Goal: Transaction & Acquisition: Purchase product/service

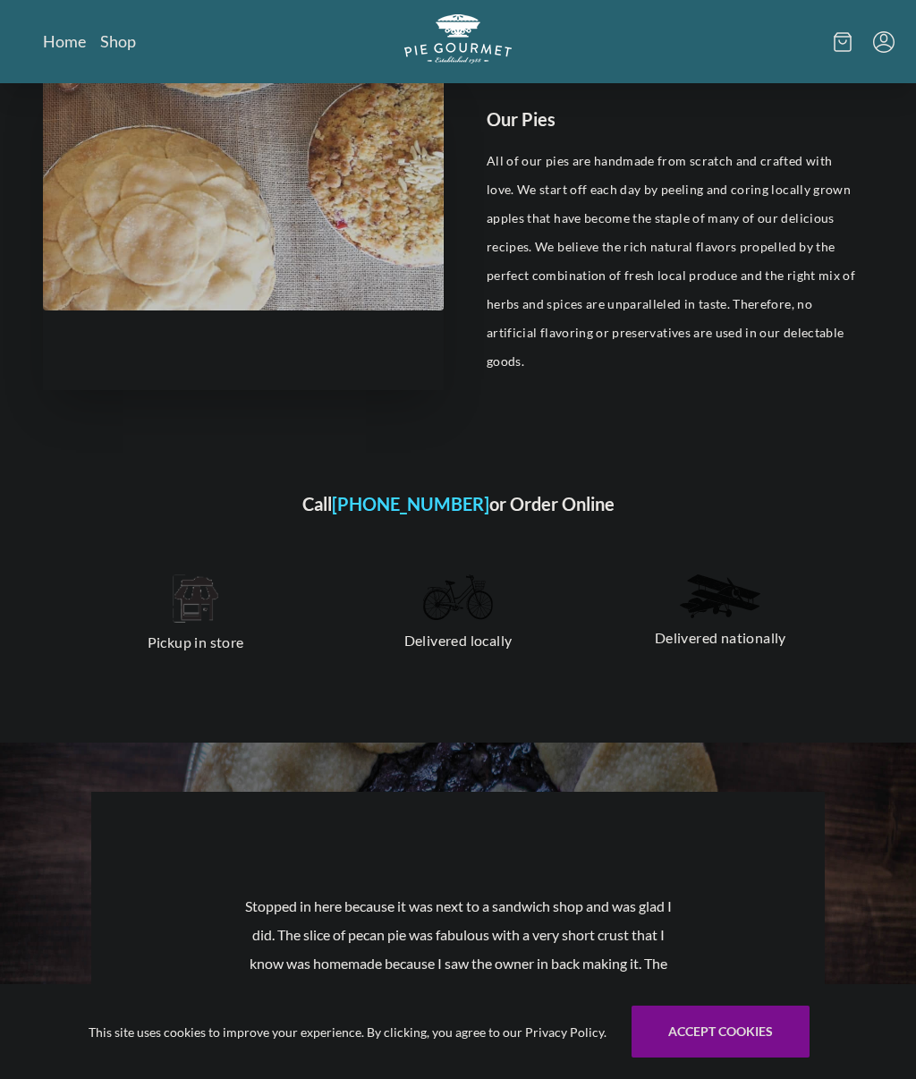
scroll to position [739, 0]
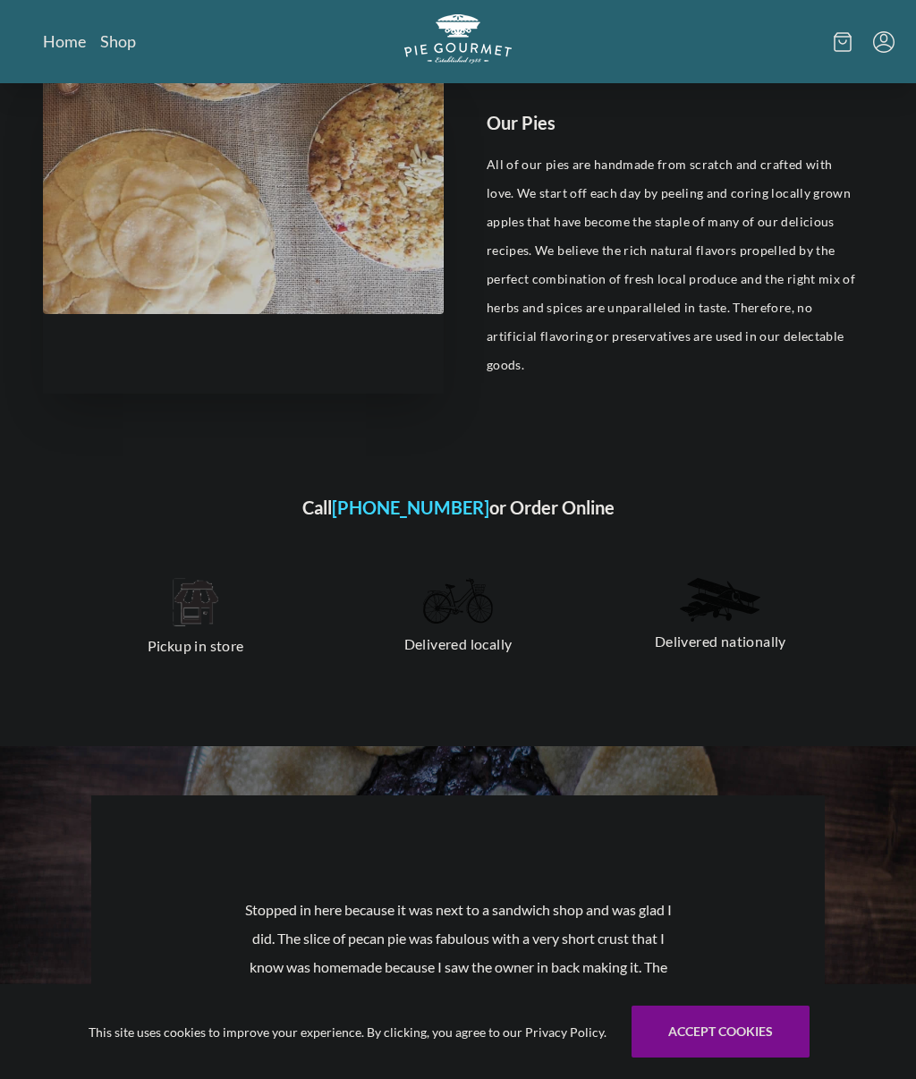
click at [191, 638] on div "Pickup in store" at bounding box center [196, 618] width 248 height 111
click at [196, 631] on p "Pickup in store" at bounding box center [195, 645] width 219 height 29
click at [178, 594] on img at bounding box center [196, 602] width 46 height 48
click at [186, 596] on img at bounding box center [196, 602] width 46 height 48
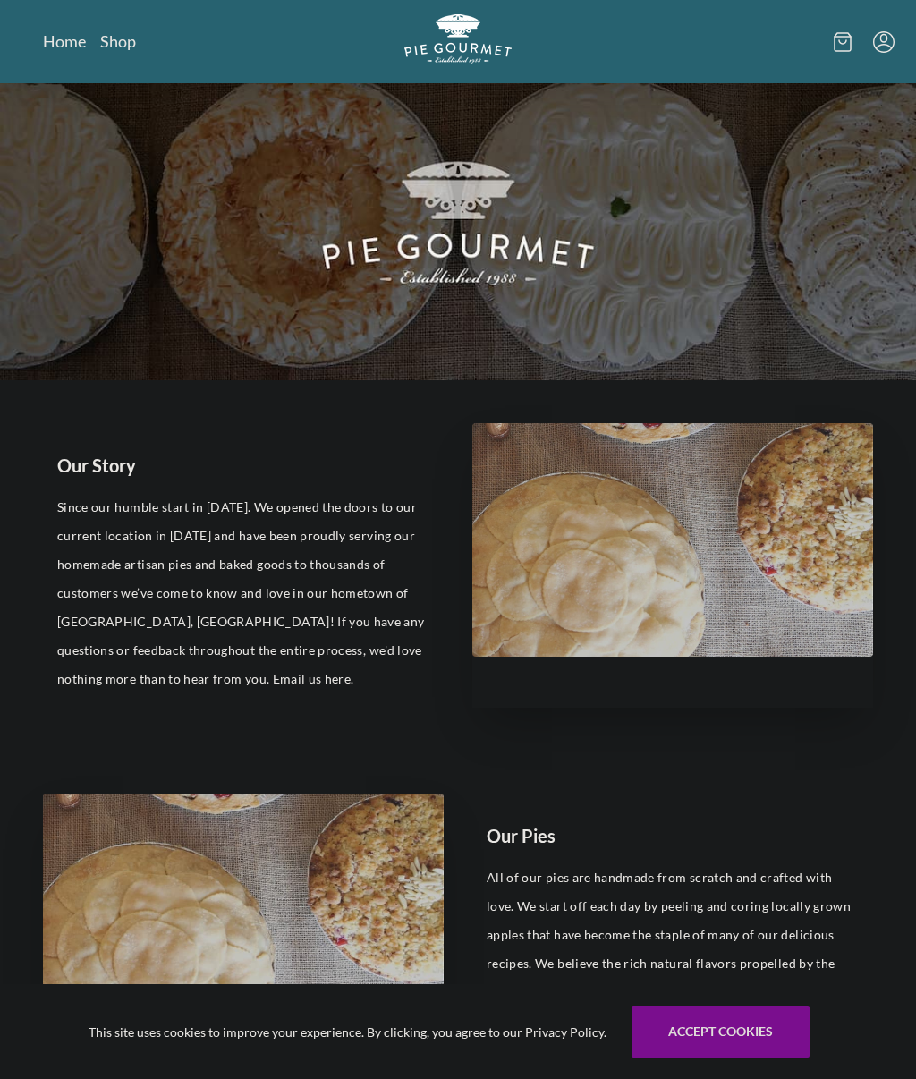
scroll to position [0, 0]
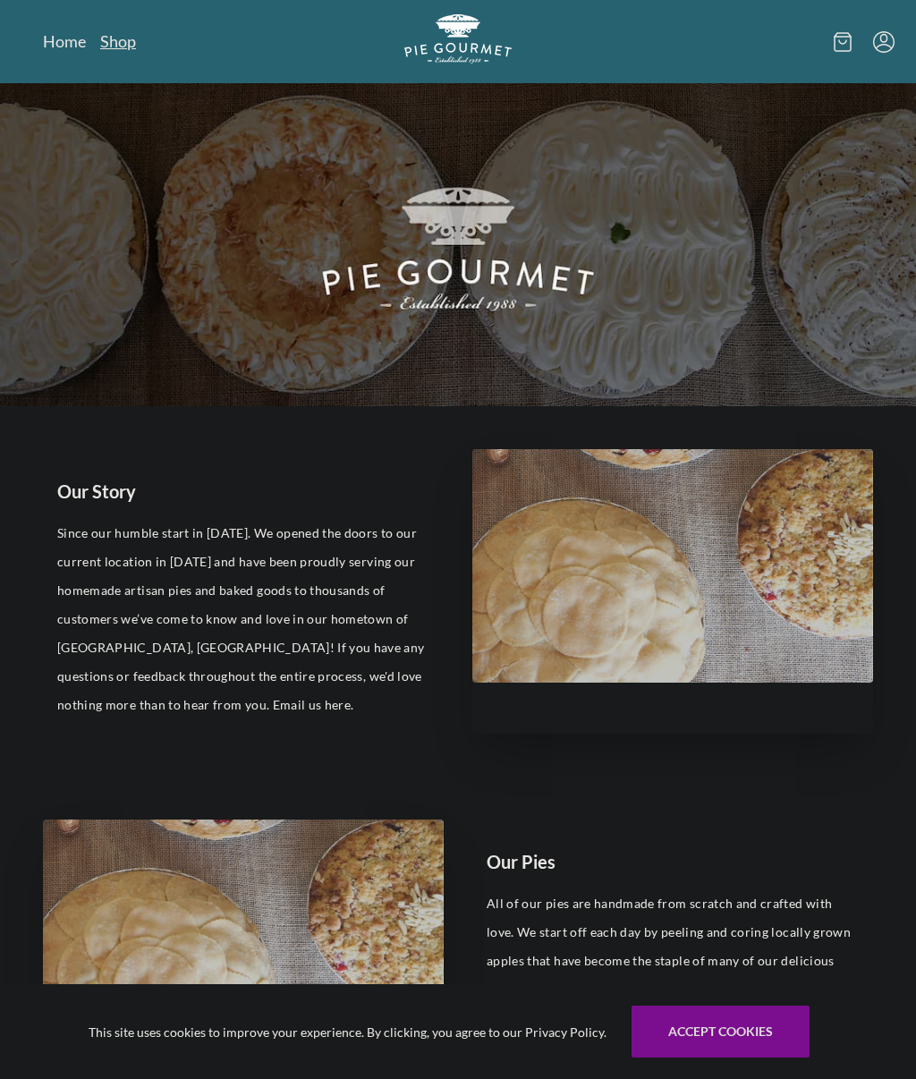
click at [117, 46] on link "Shop" at bounding box center [118, 40] width 36 height 21
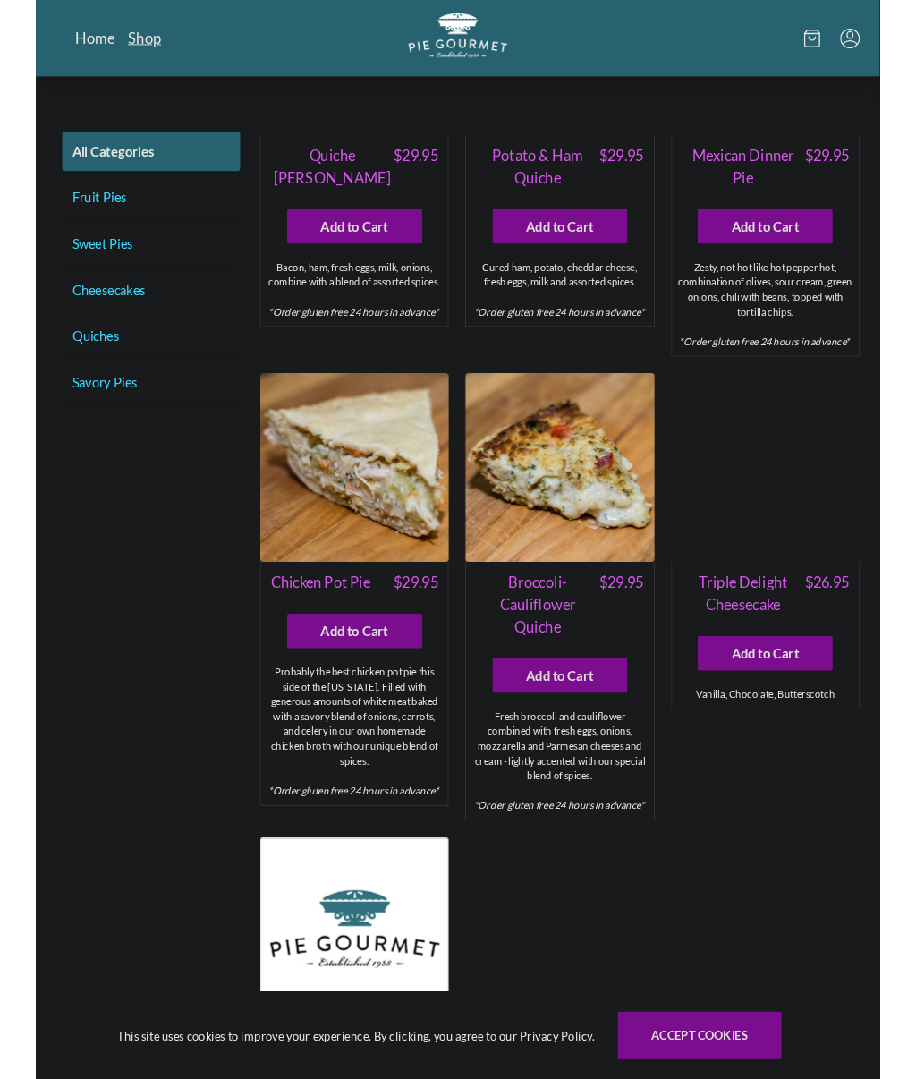
scroll to position [1955, 0]
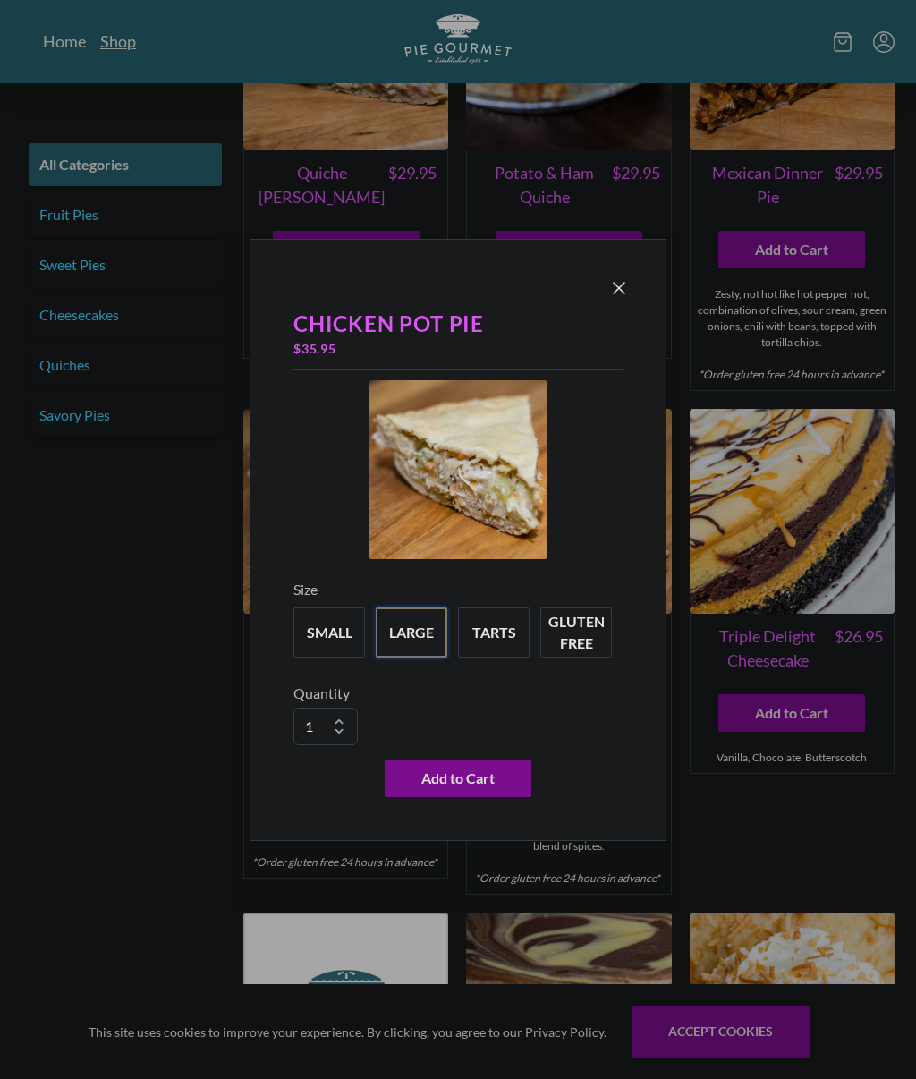
click at [421, 649] on button "large" at bounding box center [412, 632] width 72 height 50
click at [334, 646] on button "small" at bounding box center [329, 632] width 72 height 50
click at [411, 650] on button "large" at bounding box center [412, 632] width 72 height 50
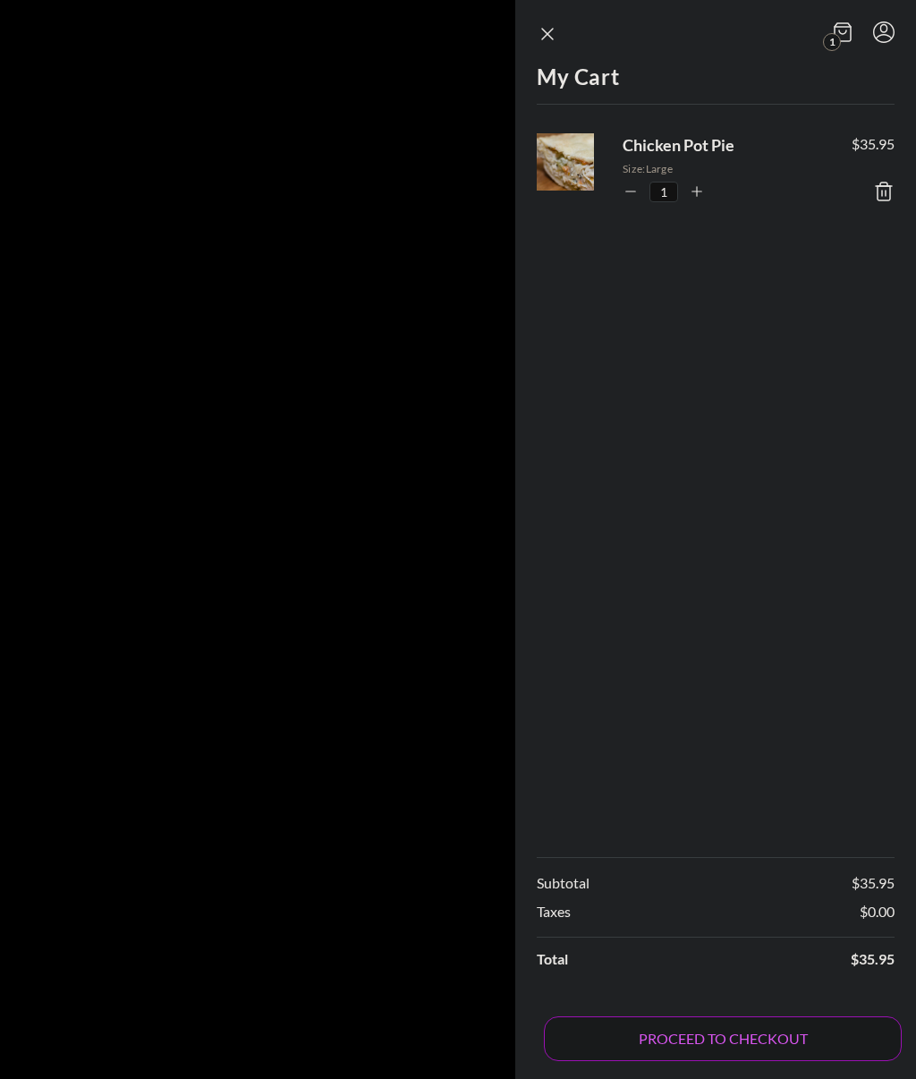
click at [734, 1061] on button "PROCEED TO CHECKOUT" at bounding box center [723, 1038] width 358 height 45
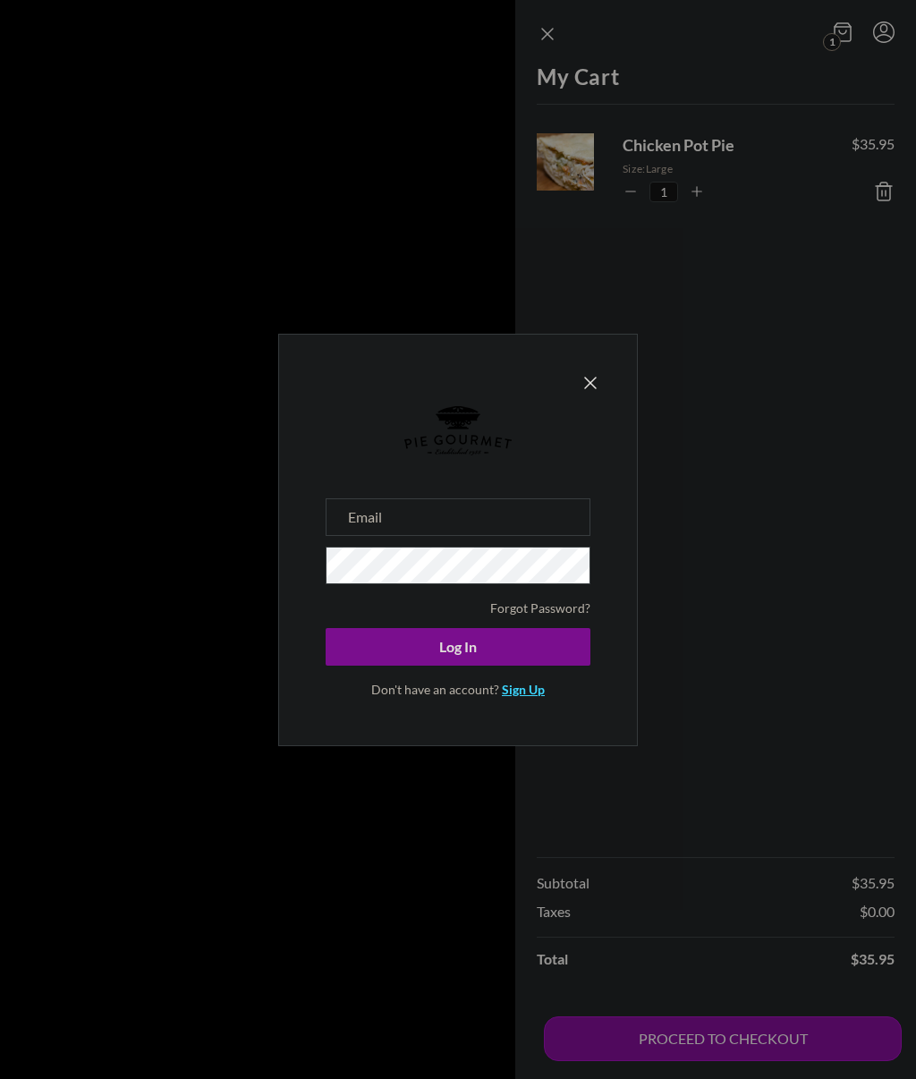
click at [531, 697] on link "Sign Up" at bounding box center [523, 689] width 43 height 15
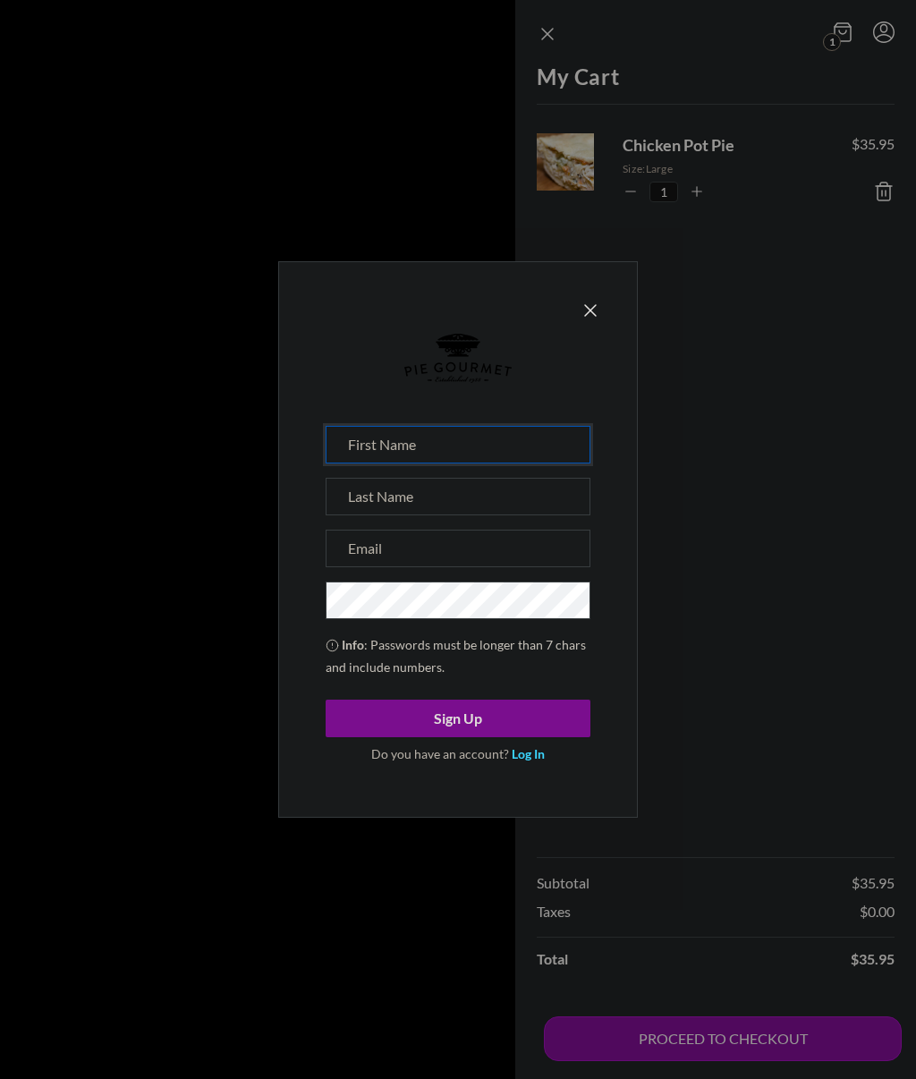
click at [351, 463] on input at bounding box center [458, 445] width 265 height 38
type input "[PERSON_NAME]"
click at [530, 500] on input at bounding box center [458, 497] width 265 height 38
type input "[PERSON_NAME]"
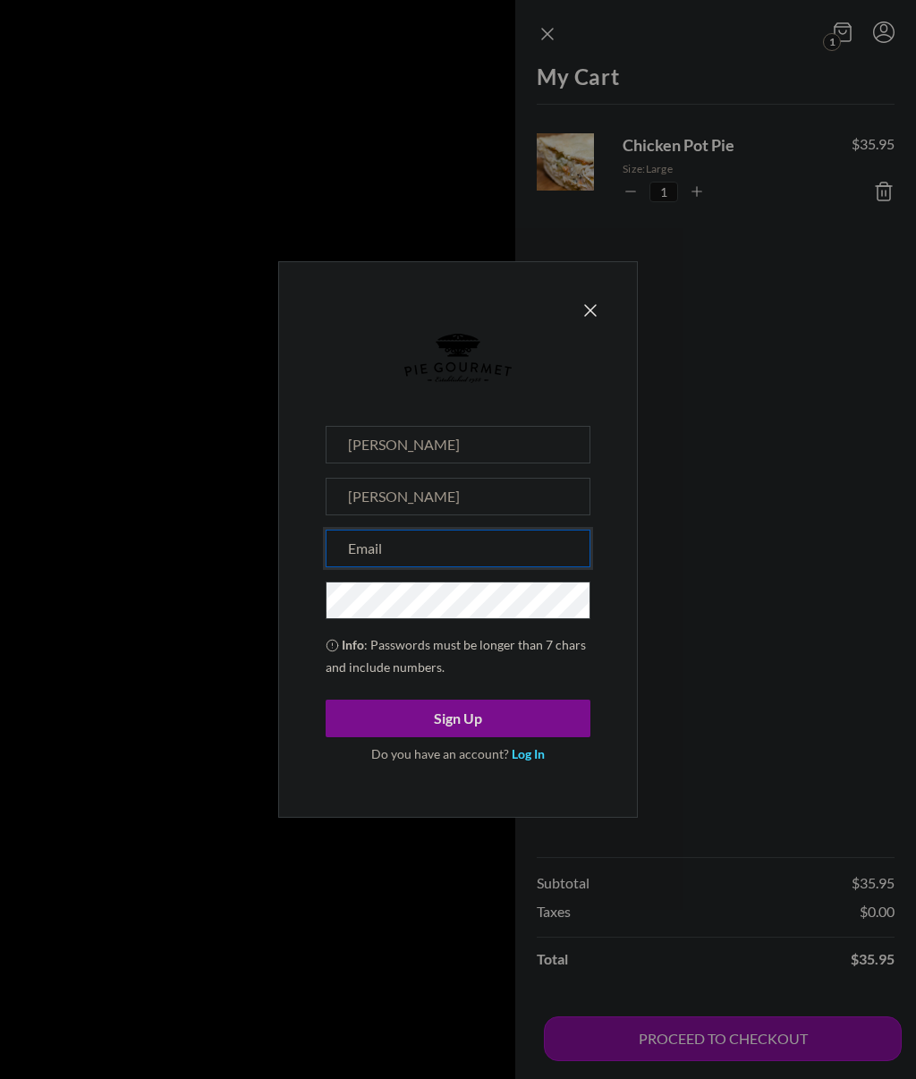
click at [512, 563] on input "email" at bounding box center [458, 548] width 265 height 38
type input "[EMAIL_ADDRESS][DOMAIN_NAME]"
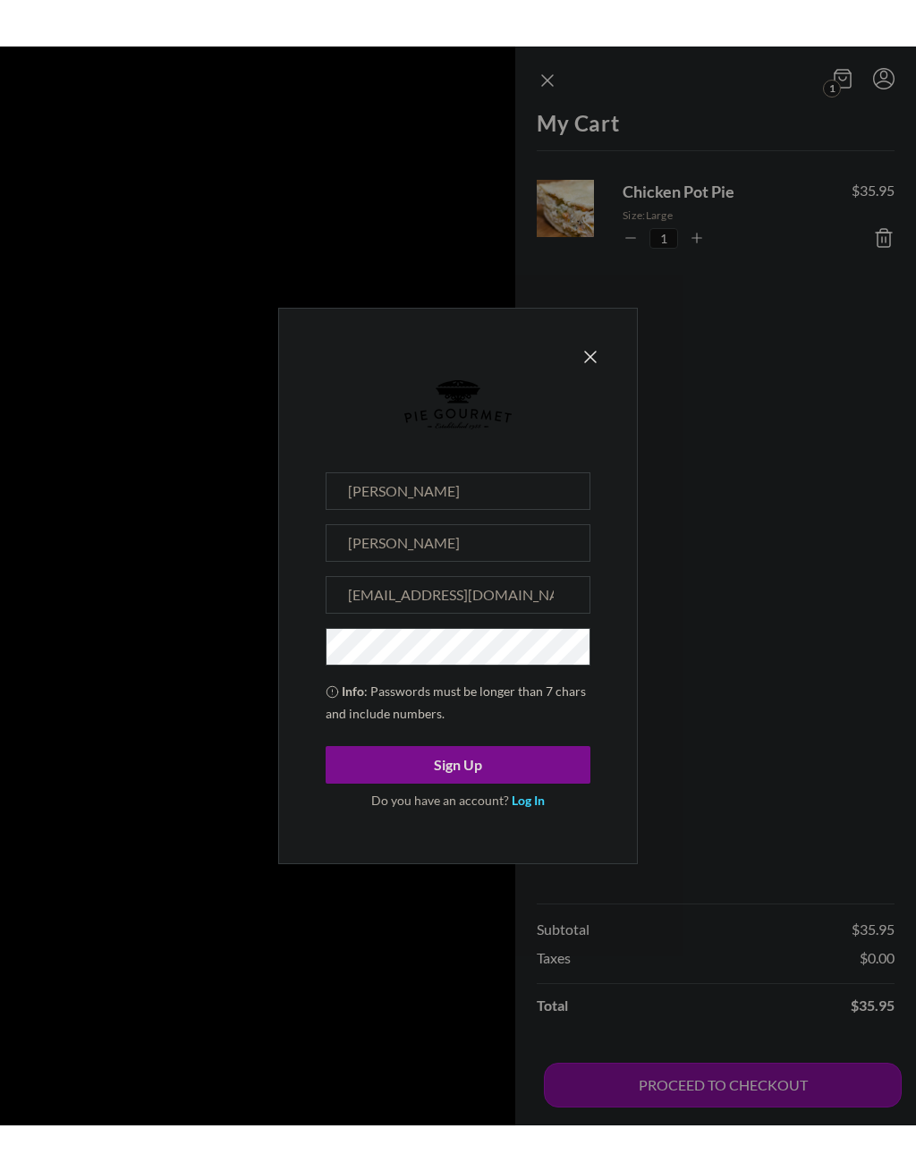
scroll to position [1984, 0]
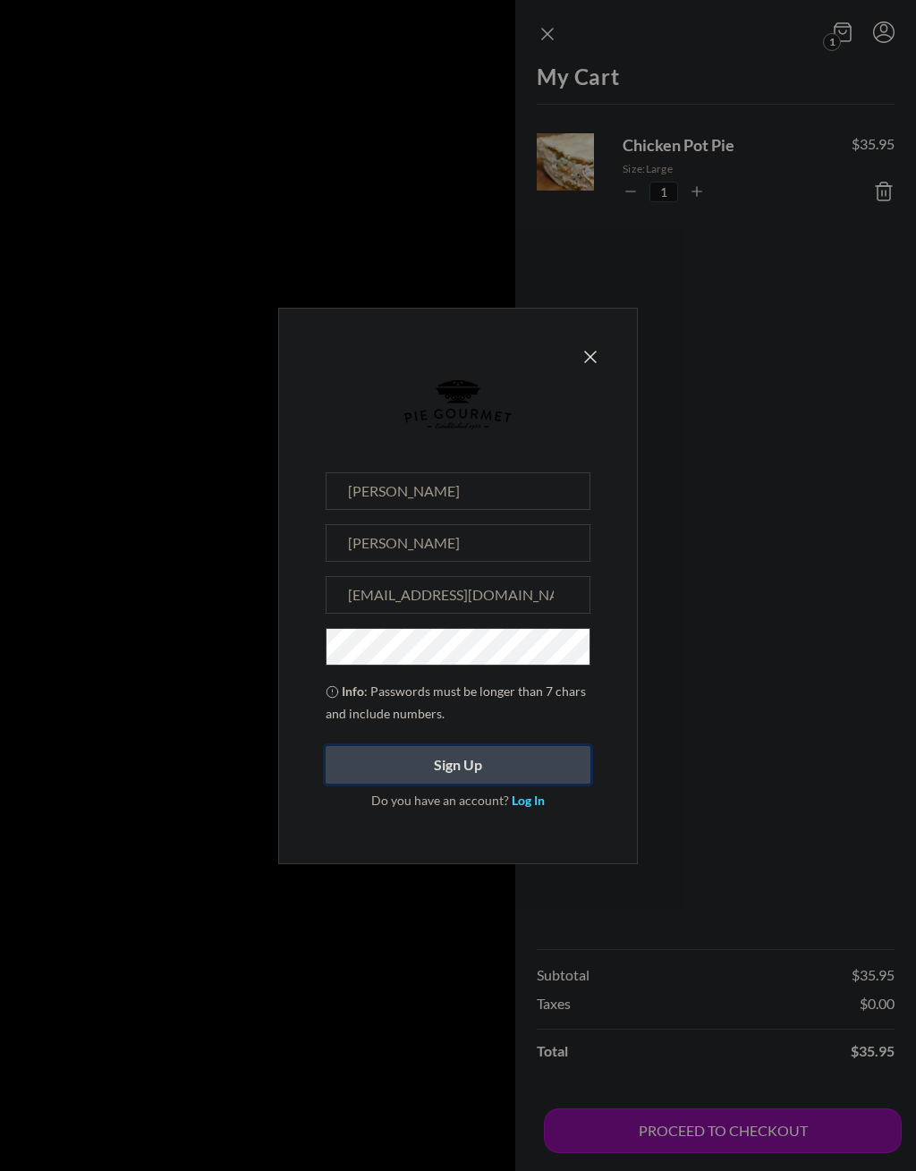
click at [485, 775] on button "Sign Up" at bounding box center [458, 765] width 265 height 38
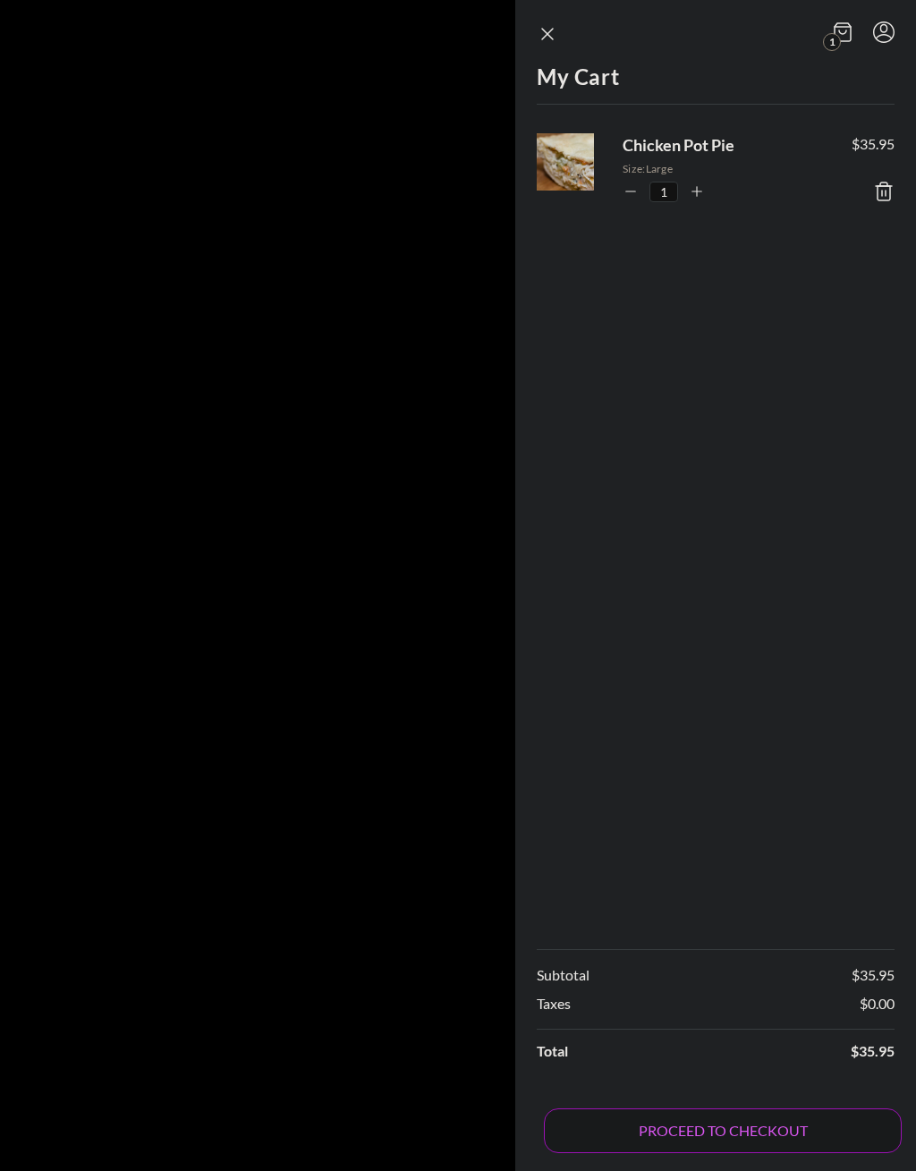
click at [732, 1078] on button "PROCEED TO CHECKOUT" at bounding box center [723, 1130] width 358 height 45
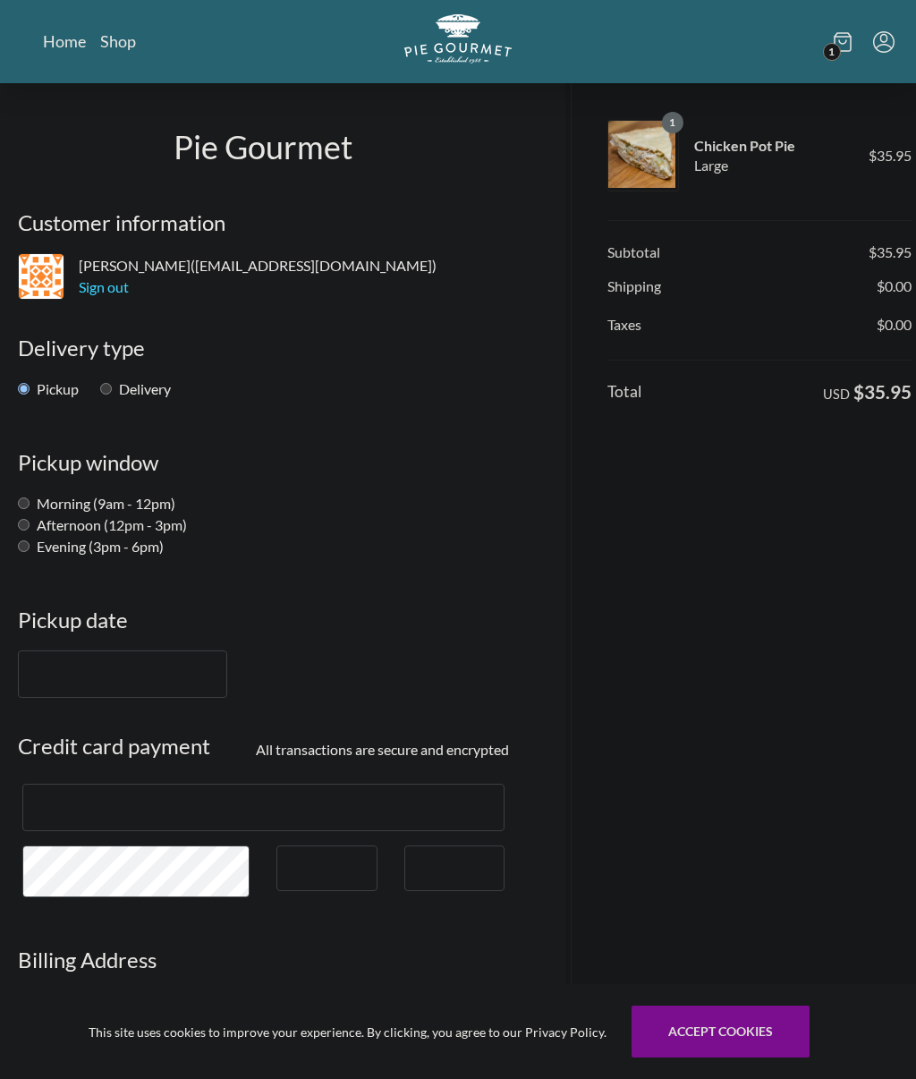
click at [30, 549] on input "Evening (3pm - 6pm)" at bounding box center [24, 546] width 12 height 12
radio input "true"
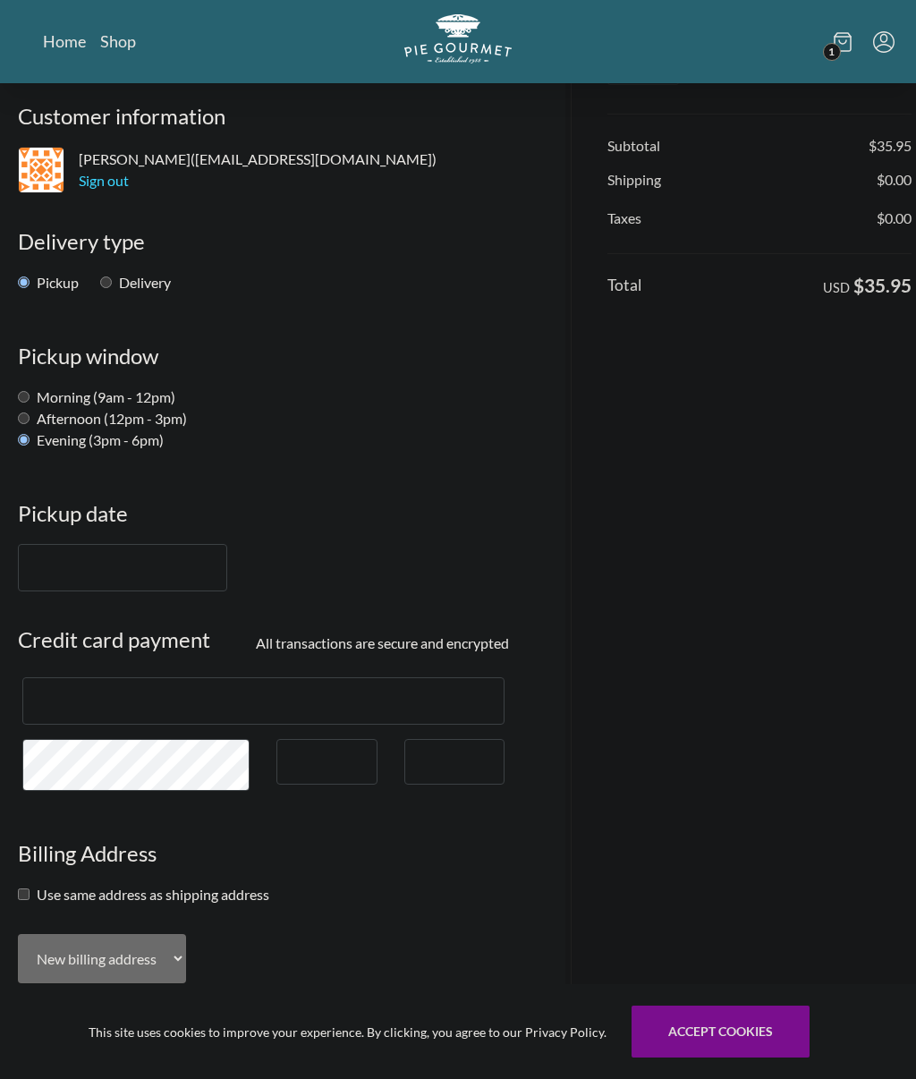
scroll to position [112, 0]
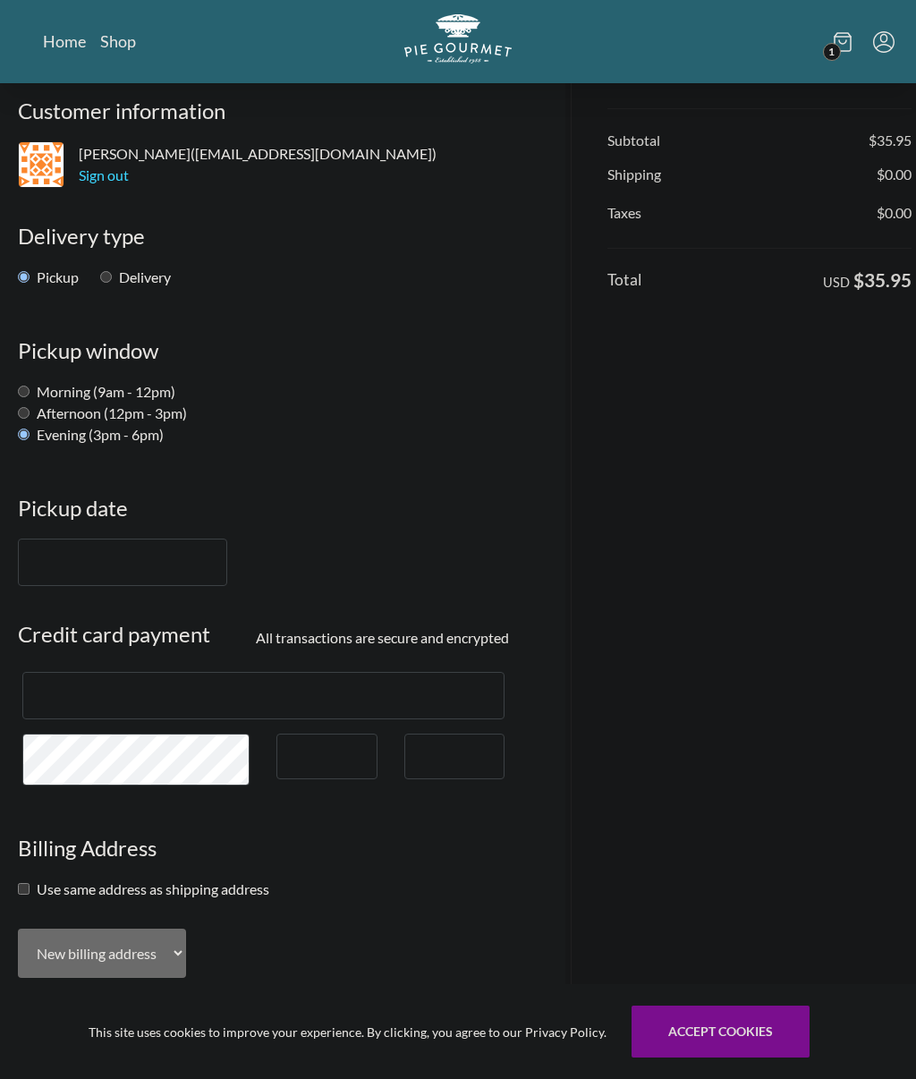
click at [80, 562] on input "text" at bounding box center [122, 561] width 209 height 47
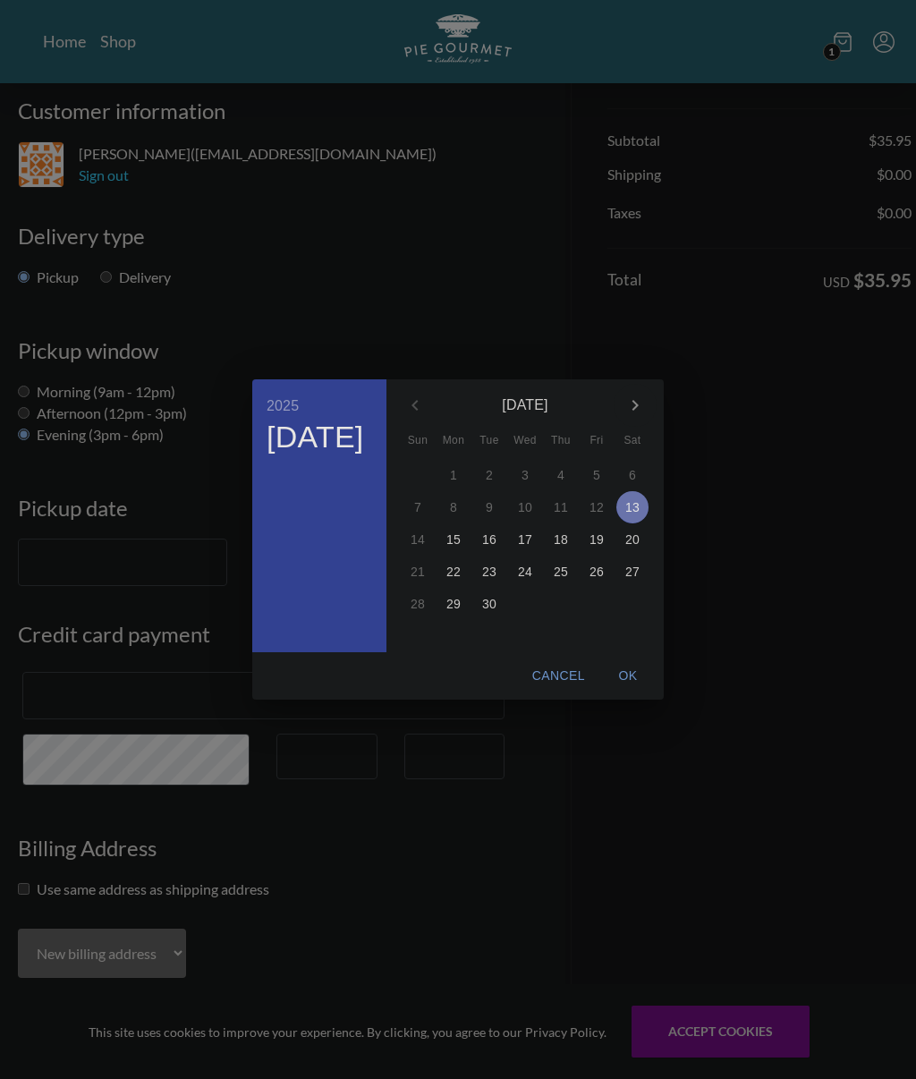
click at [635, 516] on p "13" at bounding box center [632, 507] width 14 height 18
click at [753, 1058] on div "2025 Sat, Sep [DATE] Mon Tue Wed Thu Fri Sat 31 1 2 3 4 5 6 7 8 9 10 11 12 13 1…" at bounding box center [458, 539] width 916 height 1079
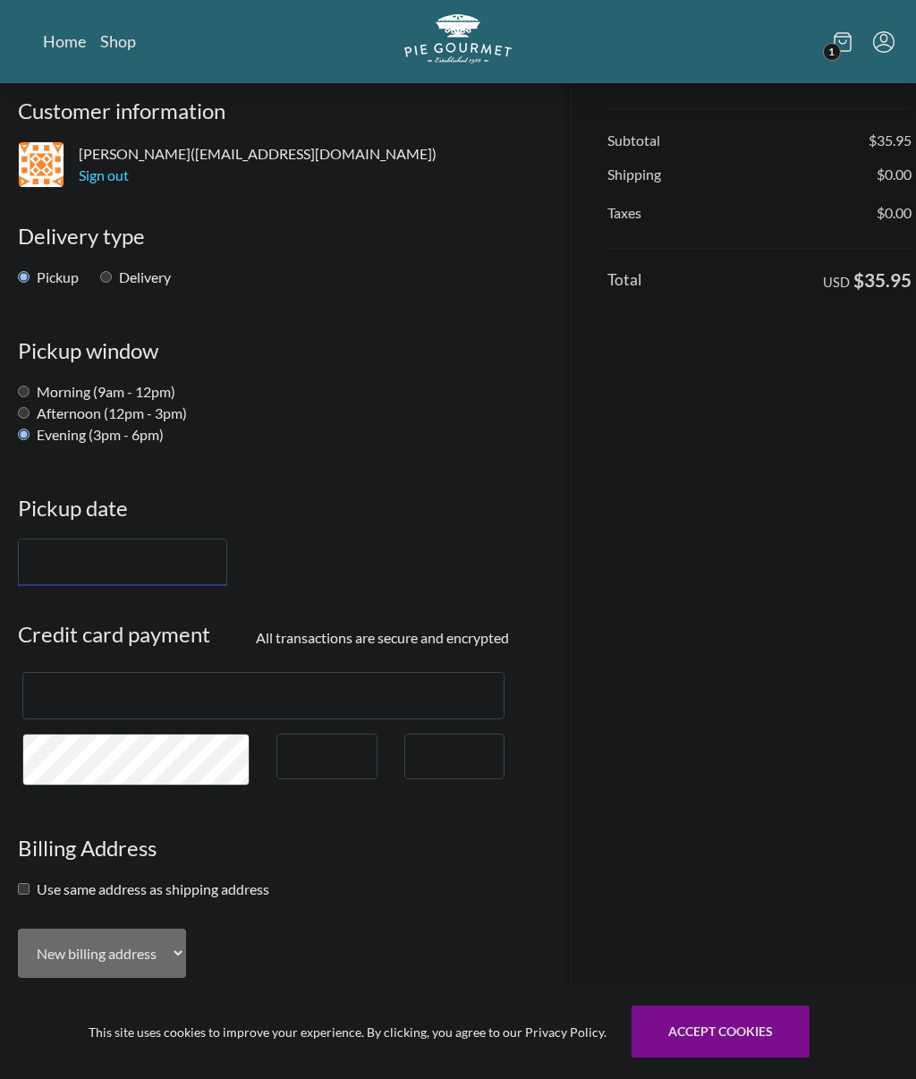
click at [75, 558] on input "text" at bounding box center [122, 561] width 209 height 47
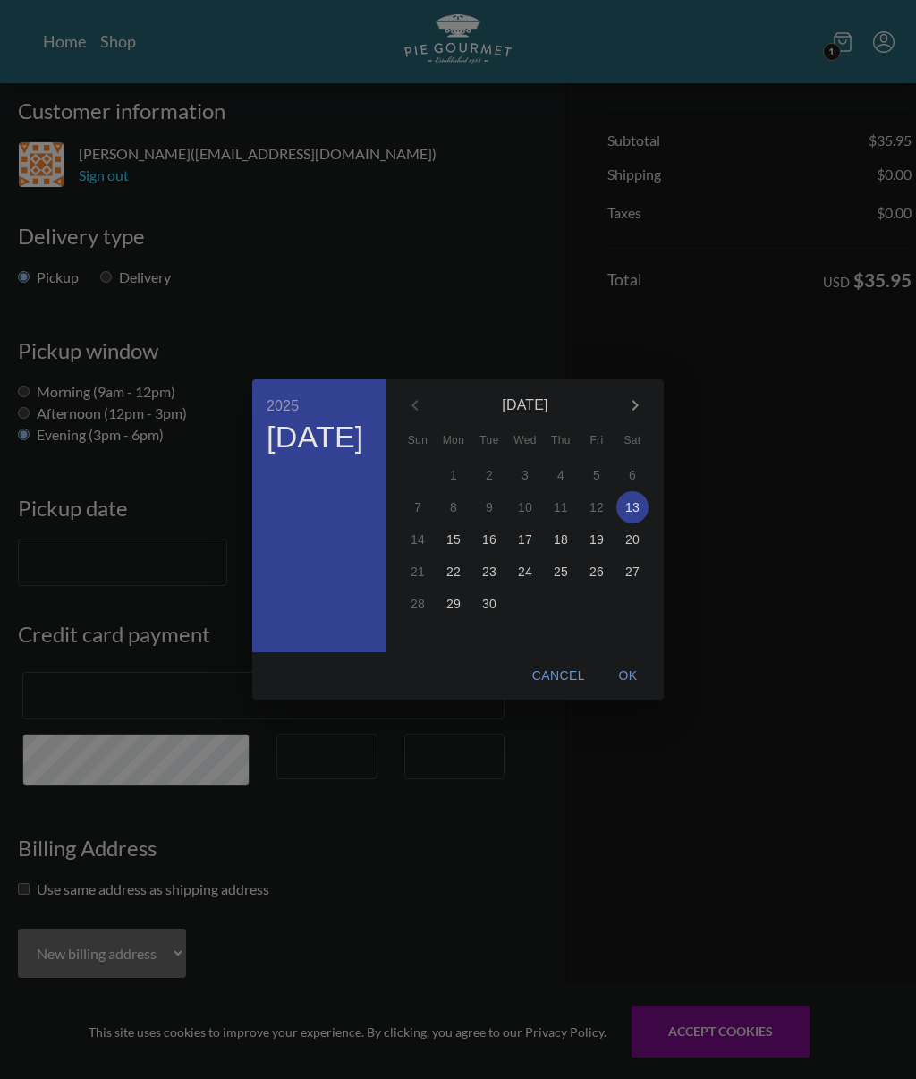
click at [310, 456] on h4 "[DATE]" at bounding box center [315, 438] width 97 height 38
click at [630, 687] on span "OK" at bounding box center [627, 676] width 43 height 22
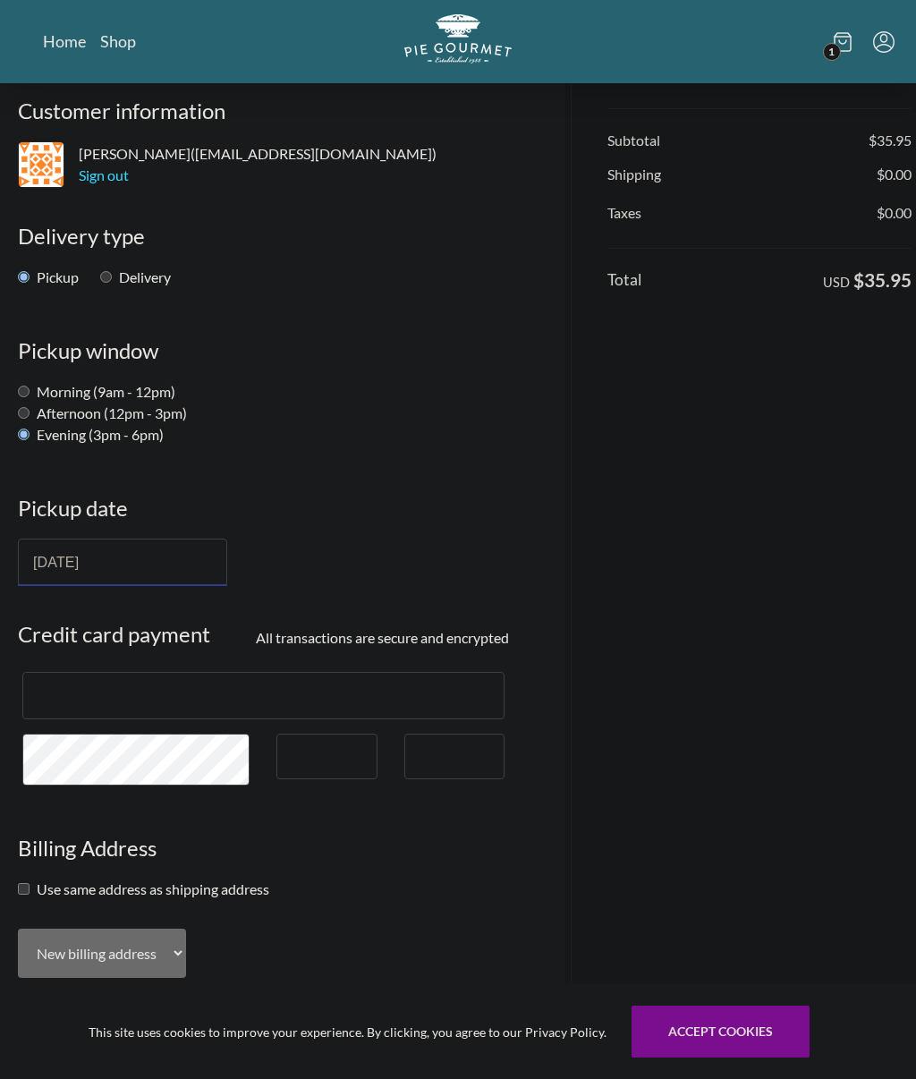
type input "[DATE]"
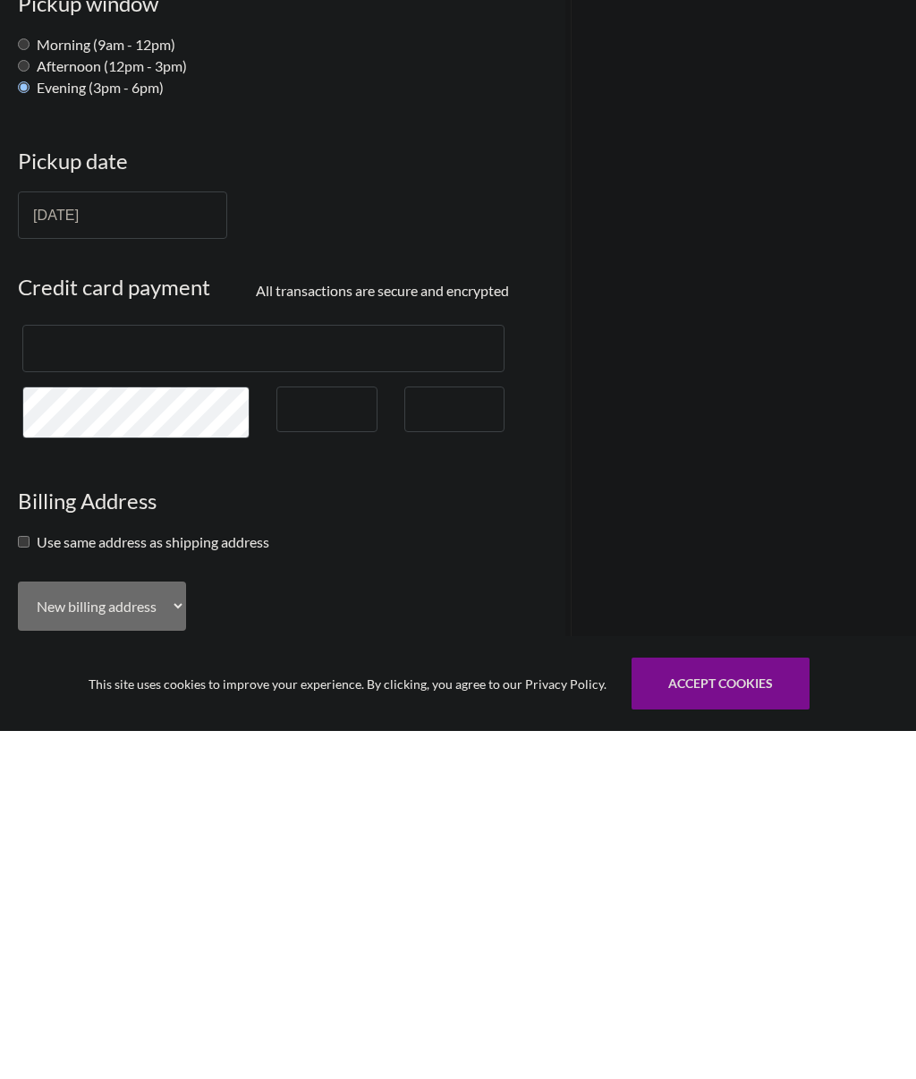
click at [438, 734] on div at bounding box center [454, 757] width 100 height 46
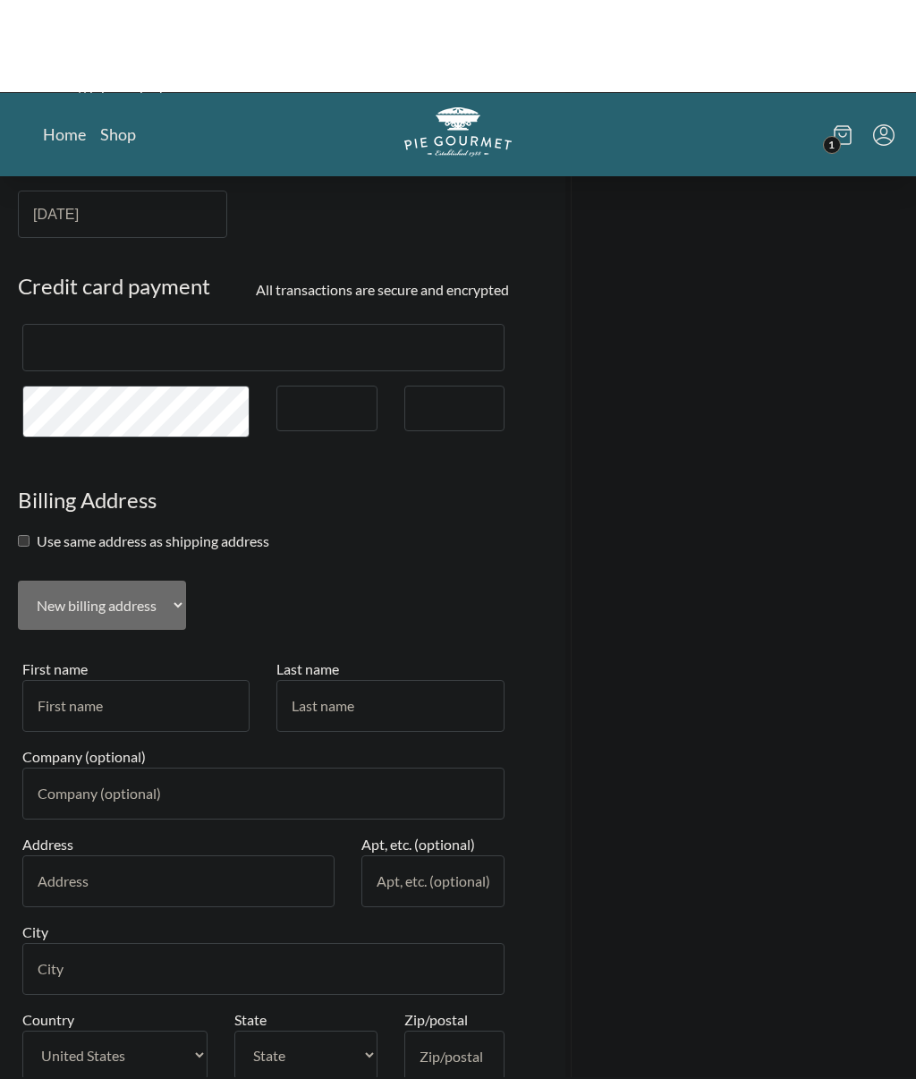
scroll to position [555, 0]
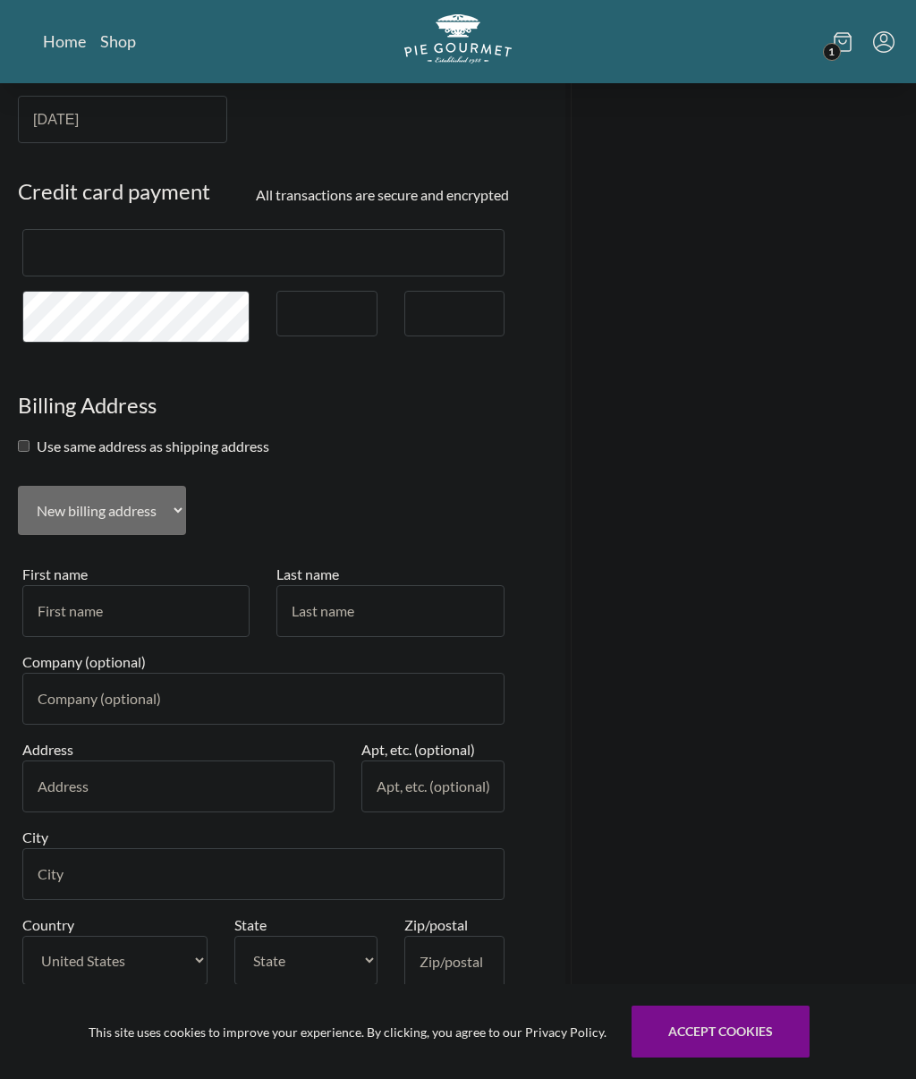
click at [28, 451] on input "checkbox" at bounding box center [24, 446] width 12 height 12
checkbox input "true"
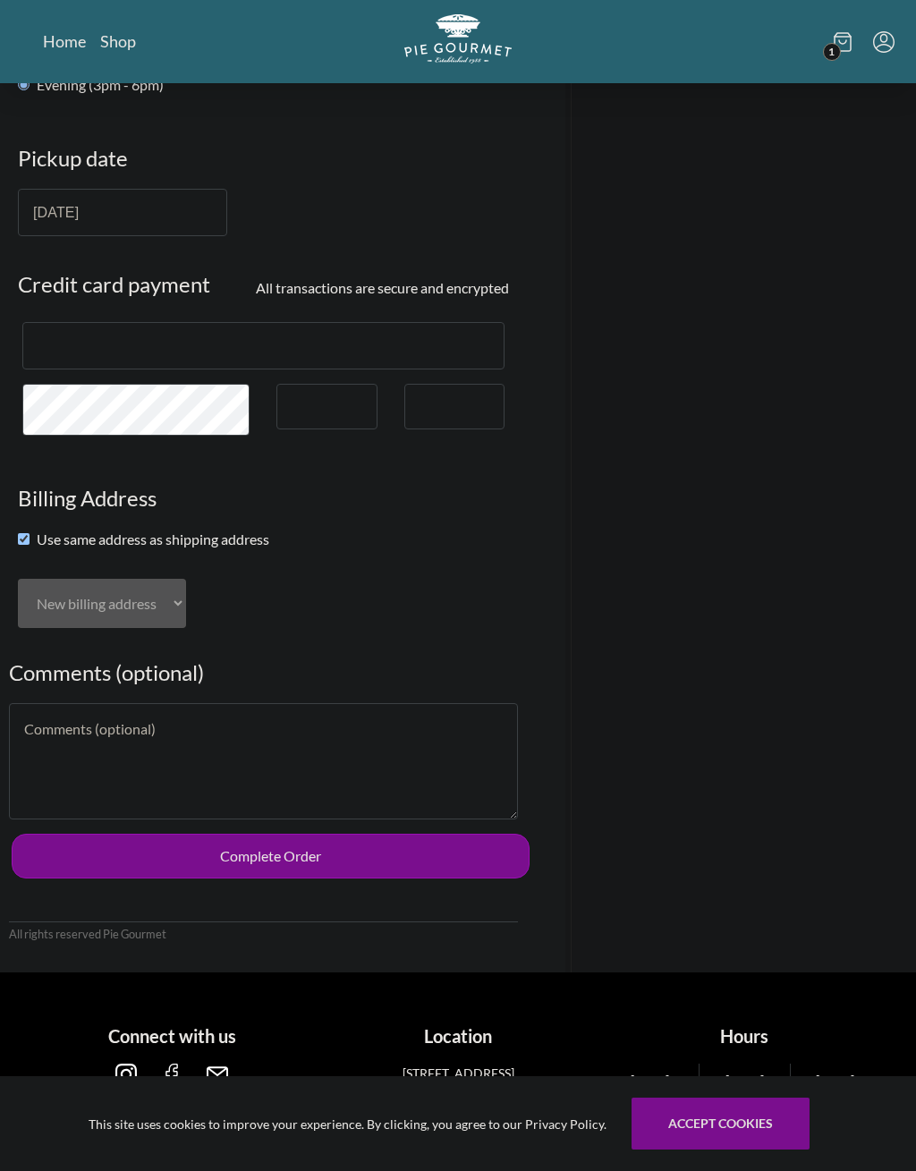
scroll to position [460, 0]
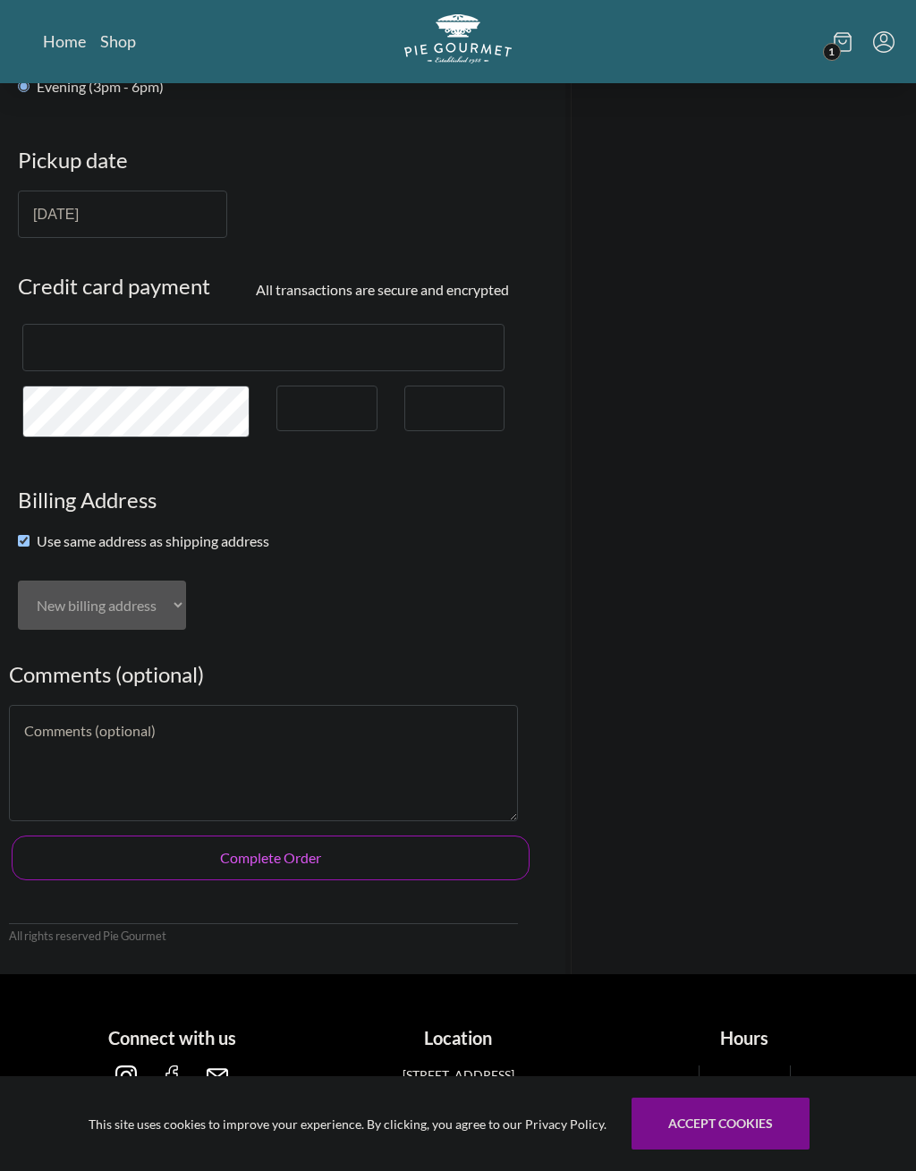
click at [247, 853] on button "Complete Order" at bounding box center [271, 857] width 518 height 45
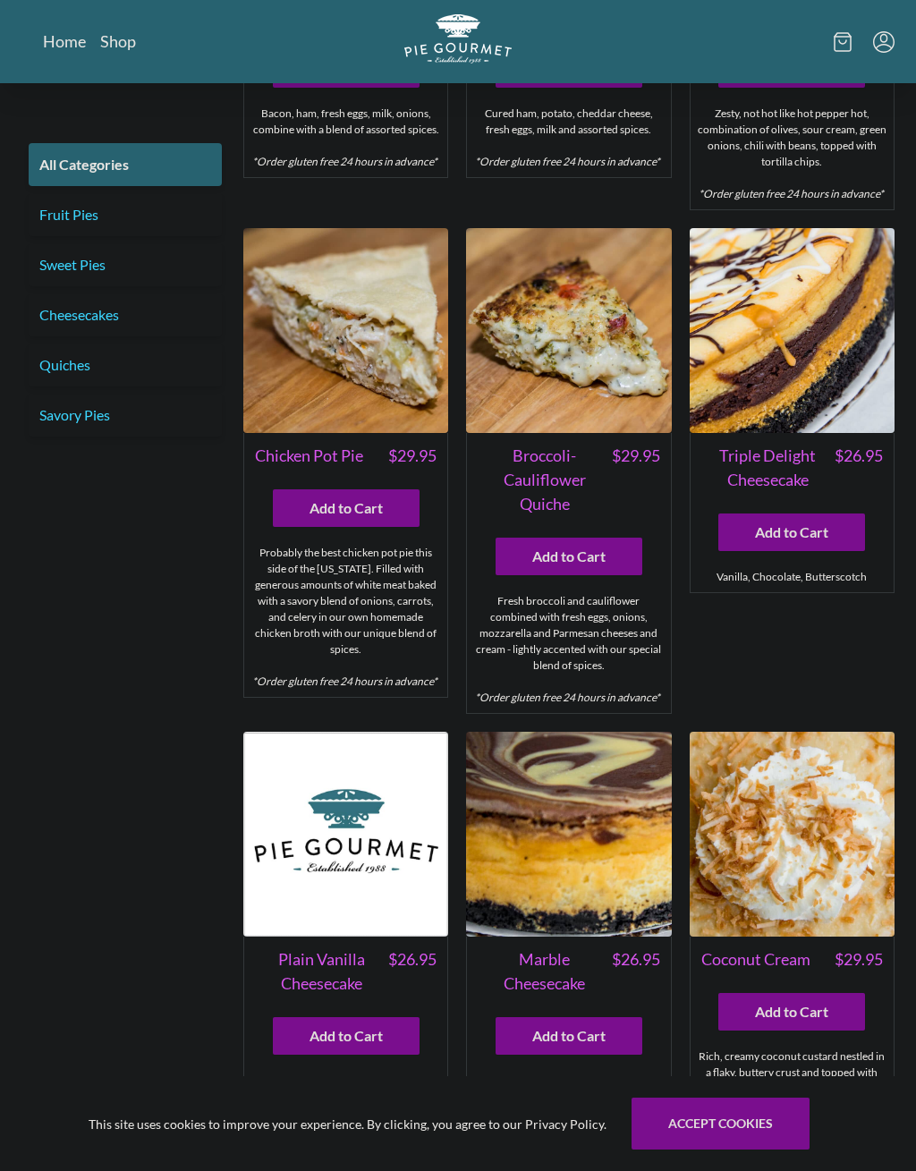
scroll to position [2138, 0]
